Goal: Task Accomplishment & Management: Manage account settings

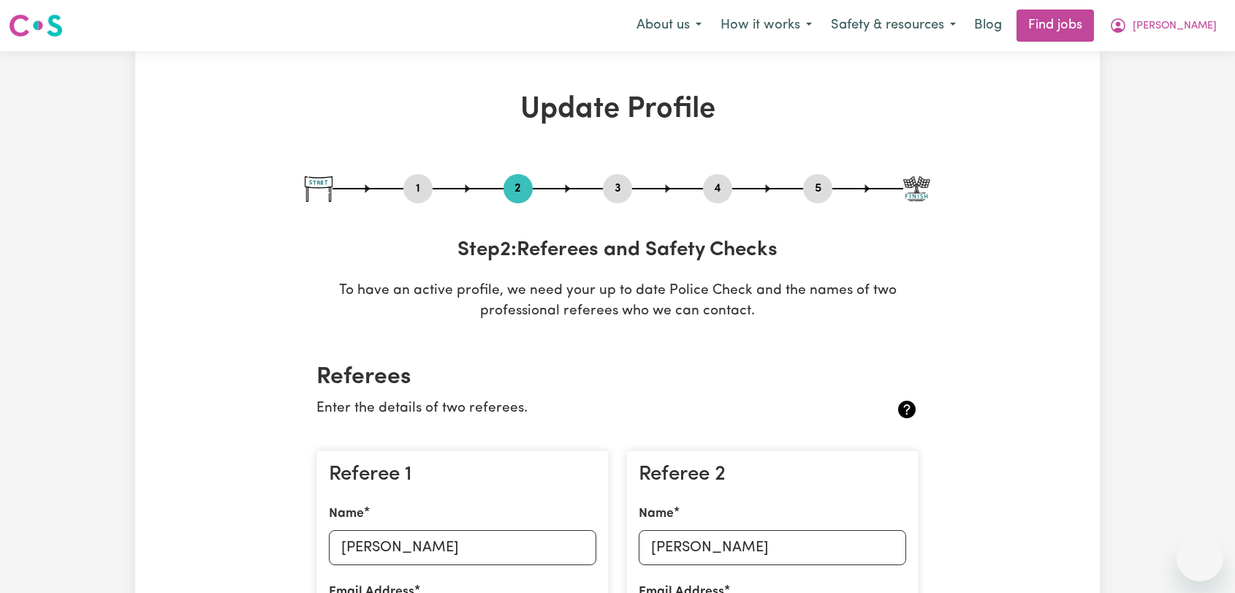
click at [1193, 28] on span "[PERSON_NAME]" at bounding box center [1175, 26] width 84 height 16
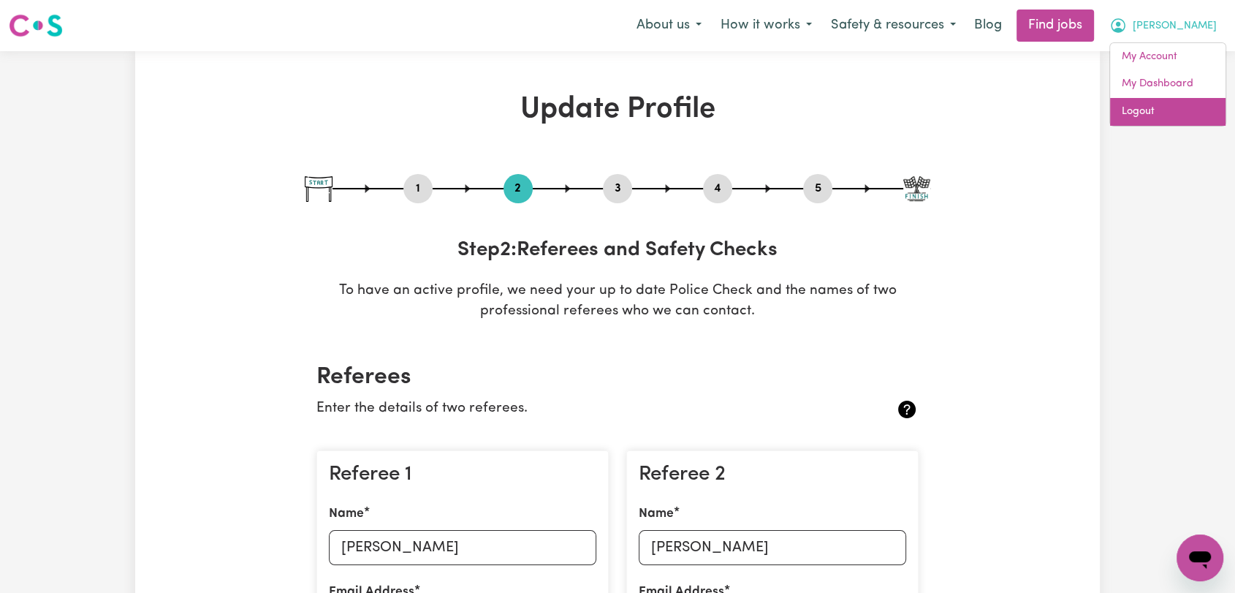
click at [1145, 110] on link "Logout" at bounding box center [1167, 112] width 115 height 28
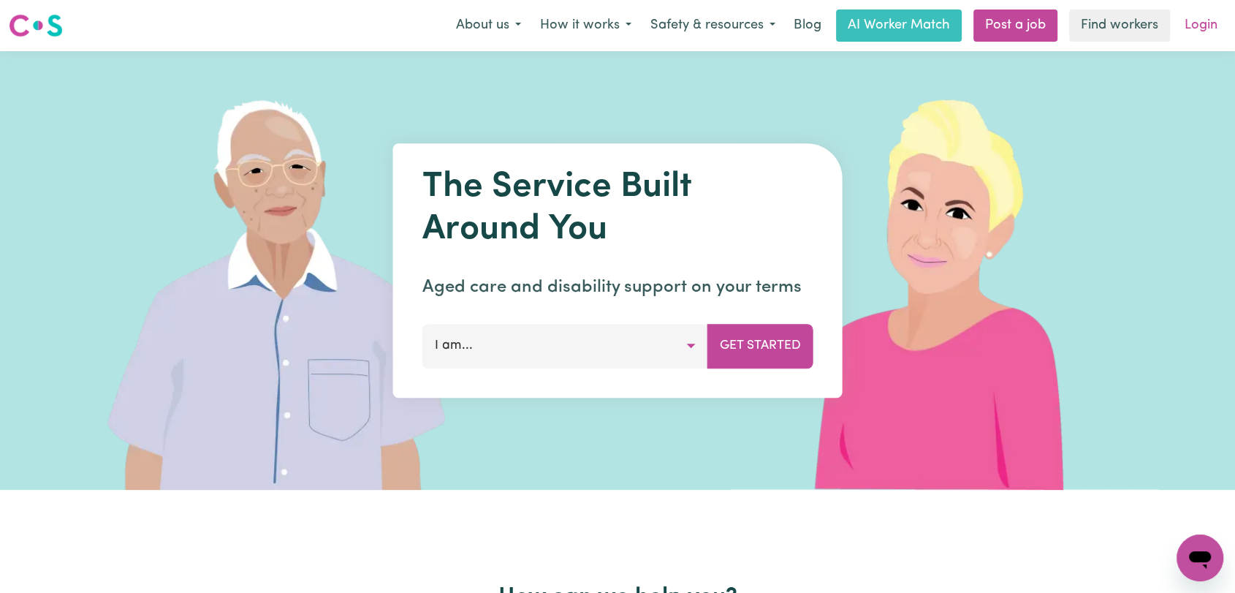
click at [1191, 26] on link "Login" at bounding box center [1201, 26] width 50 height 32
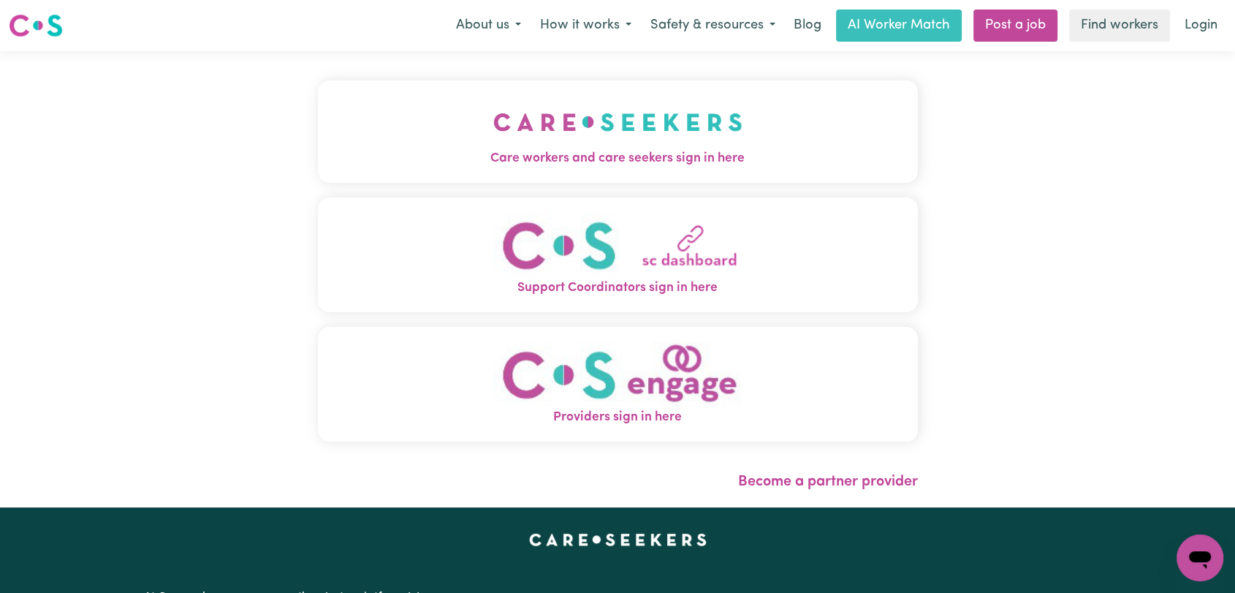
click at [493, 130] on img "Care workers and care seekers sign in here" at bounding box center [617, 122] width 249 height 54
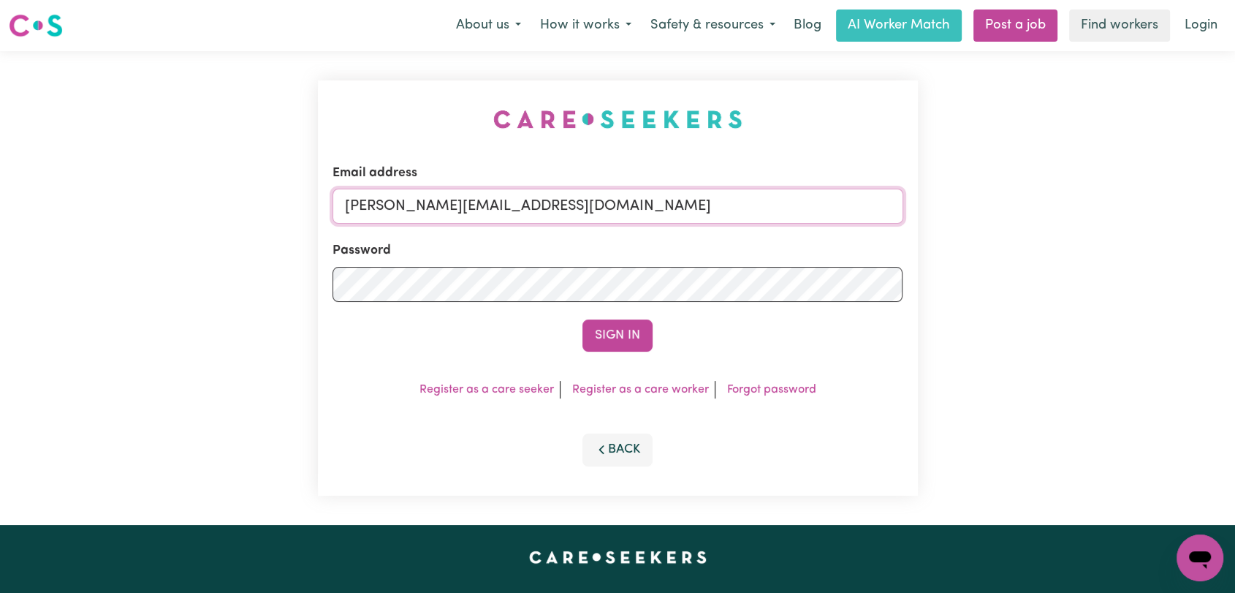
click at [598, 209] on input "[PERSON_NAME][EMAIL_ADDRESS][DOMAIN_NAME]" at bounding box center [618, 206] width 571 height 35
drag, startPoint x: 419, startPoint y: 205, endPoint x: 806, endPoint y: 210, distance: 386.7
click at [806, 210] on input "Superuser~[EMAIL_ADDRESS][DOMAIN_NAME]" at bounding box center [618, 206] width 571 height 35
click at [626, 331] on button "Sign In" at bounding box center [618, 335] width 70 height 32
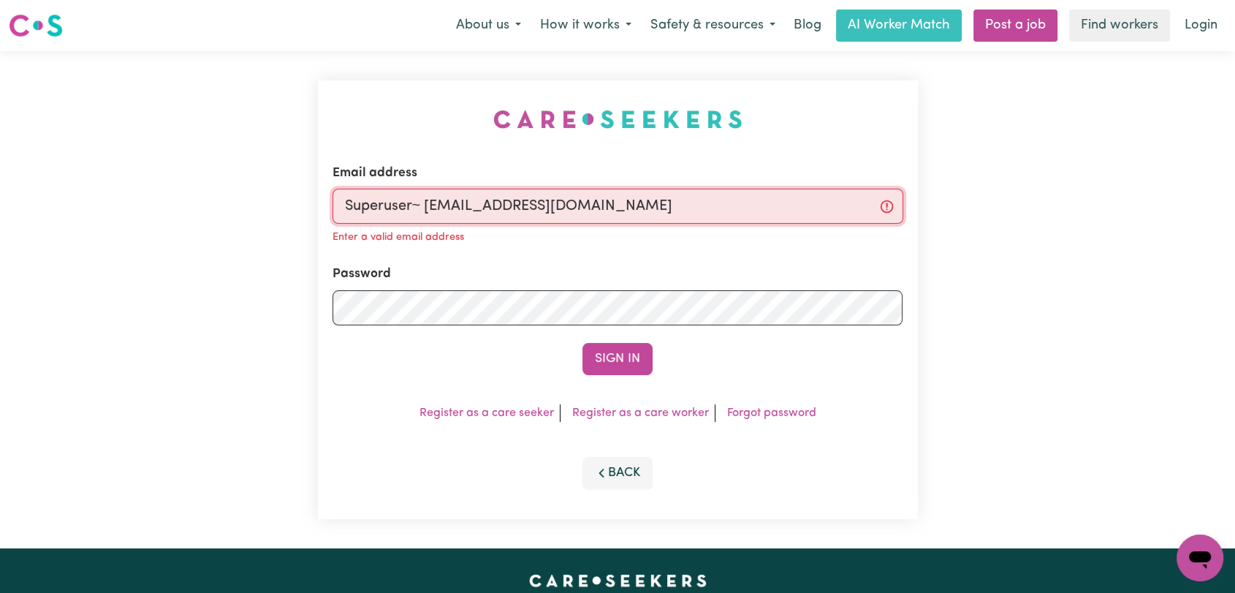
click at [427, 205] on input "Superuser~ [EMAIL_ADDRESS][DOMAIN_NAME]" at bounding box center [618, 206] width 571 height 35
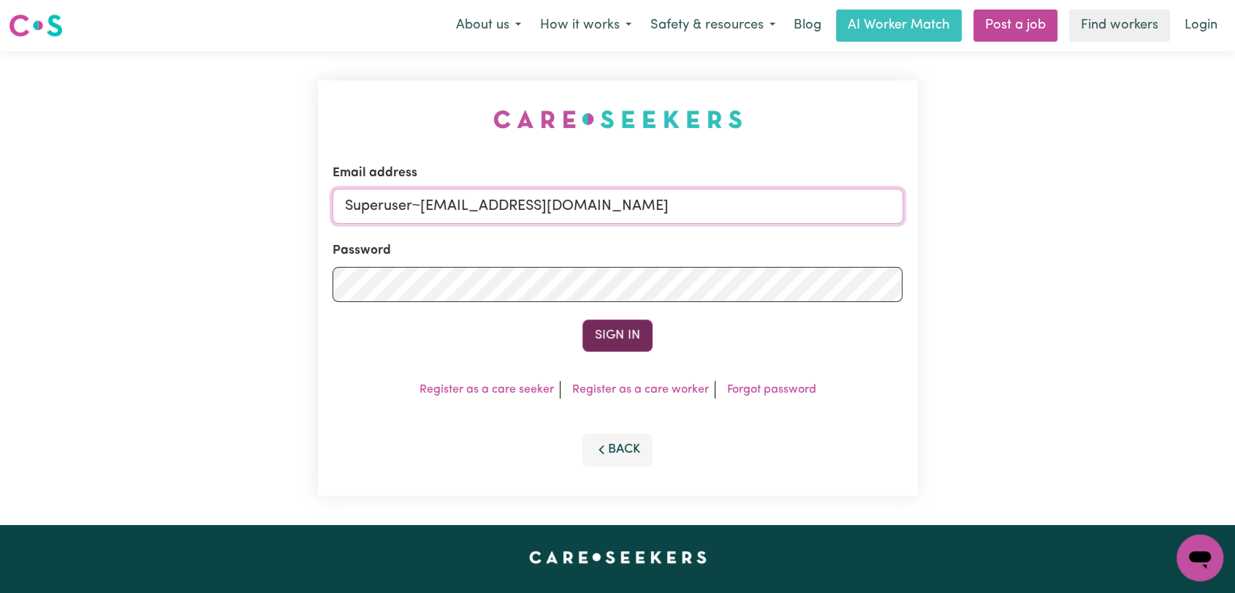
type input "Superuser~[EMAIL_ADDRESS][DOMAIN_NAME]"
click at [599, 336] on button "Sign In" at bounding box center [618, 335] width 70 height 32
